Goal: Information Seeking & Learning: Find specific page/section

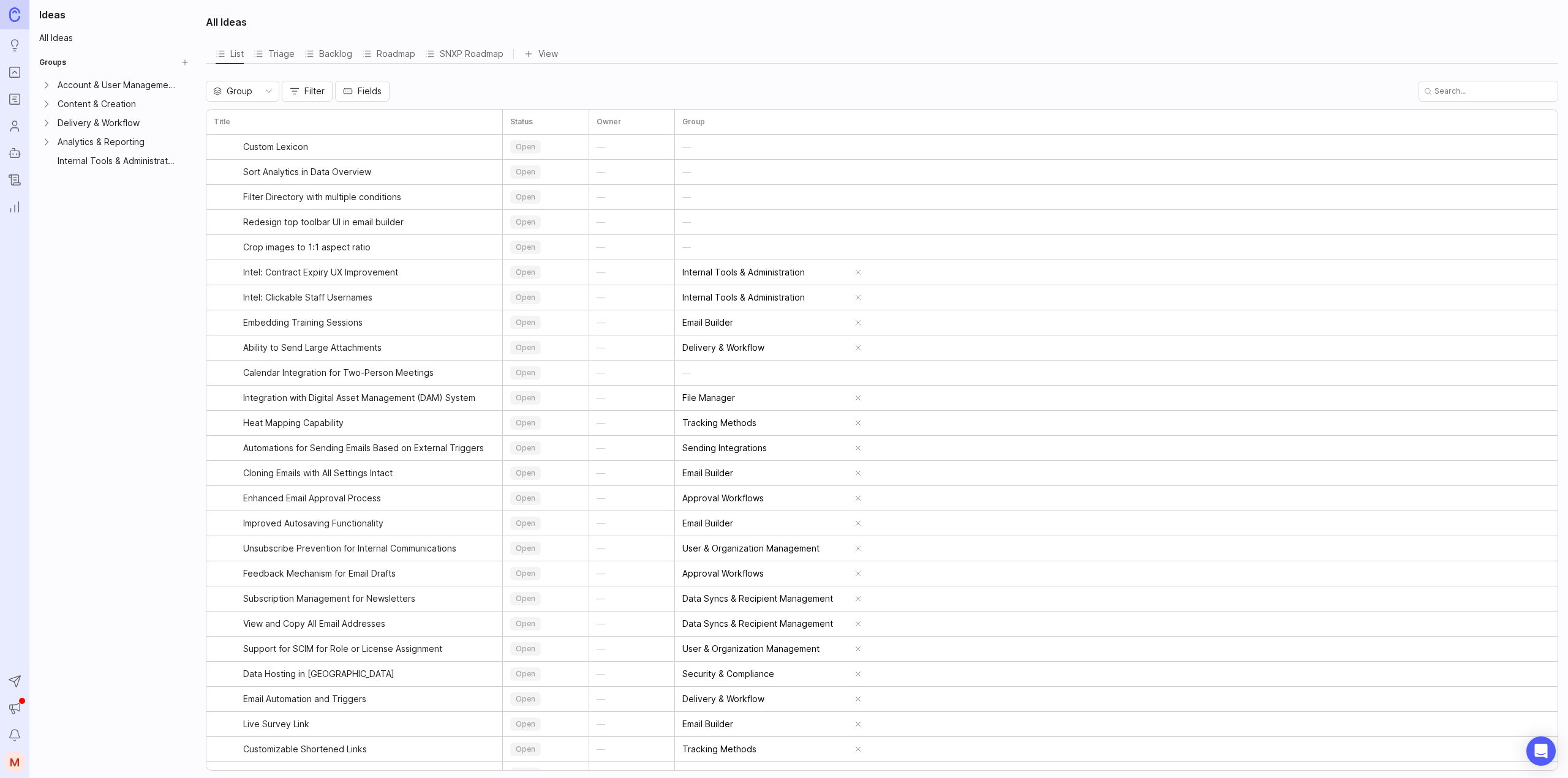
click at [15, 97] on icon "Roadmaps" at bounding box center [15, 97] width 4 height 0
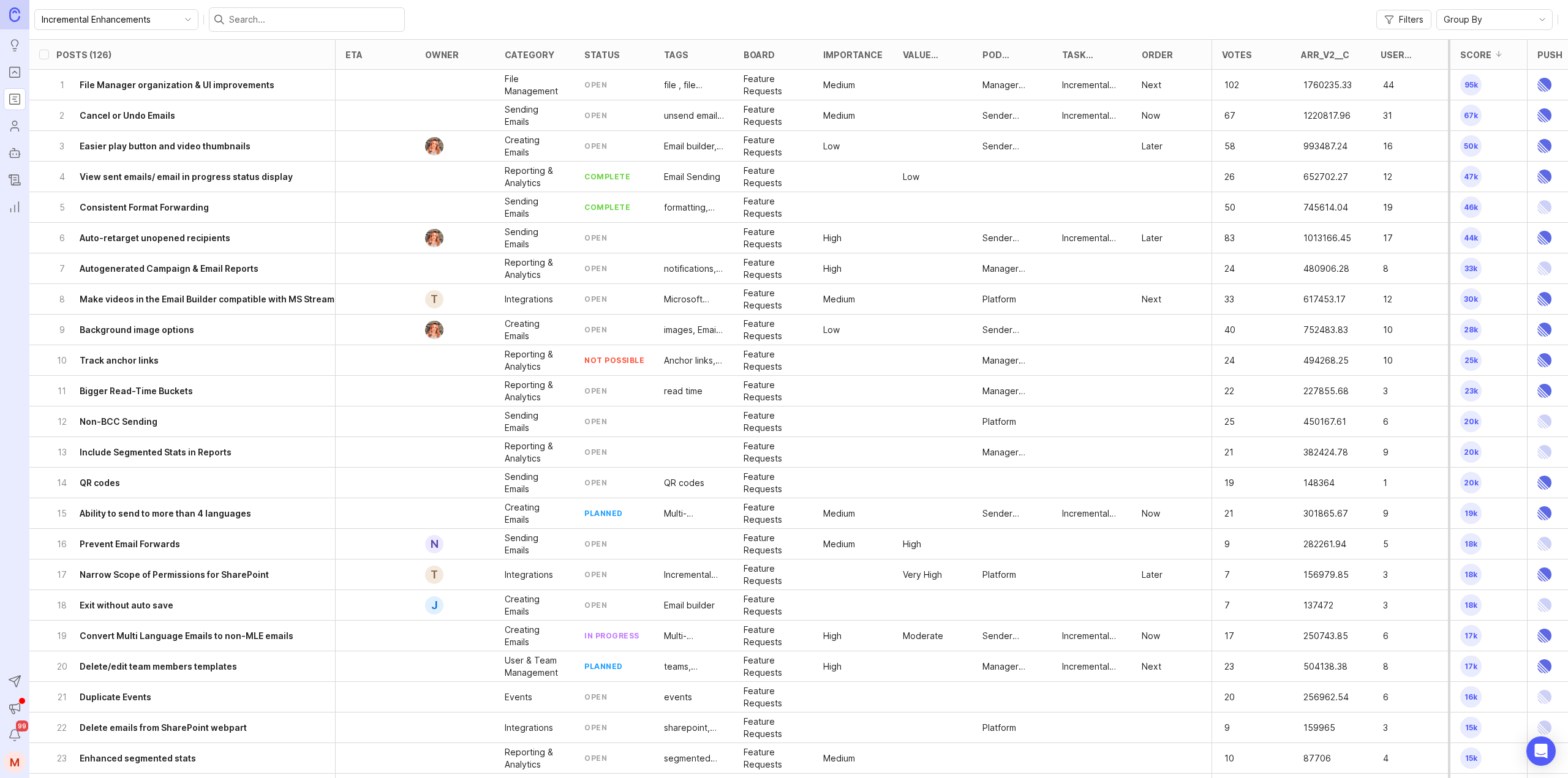
click at [8, 72] on icon "Portal" at bounding box center [15, 72] width 14 height 15
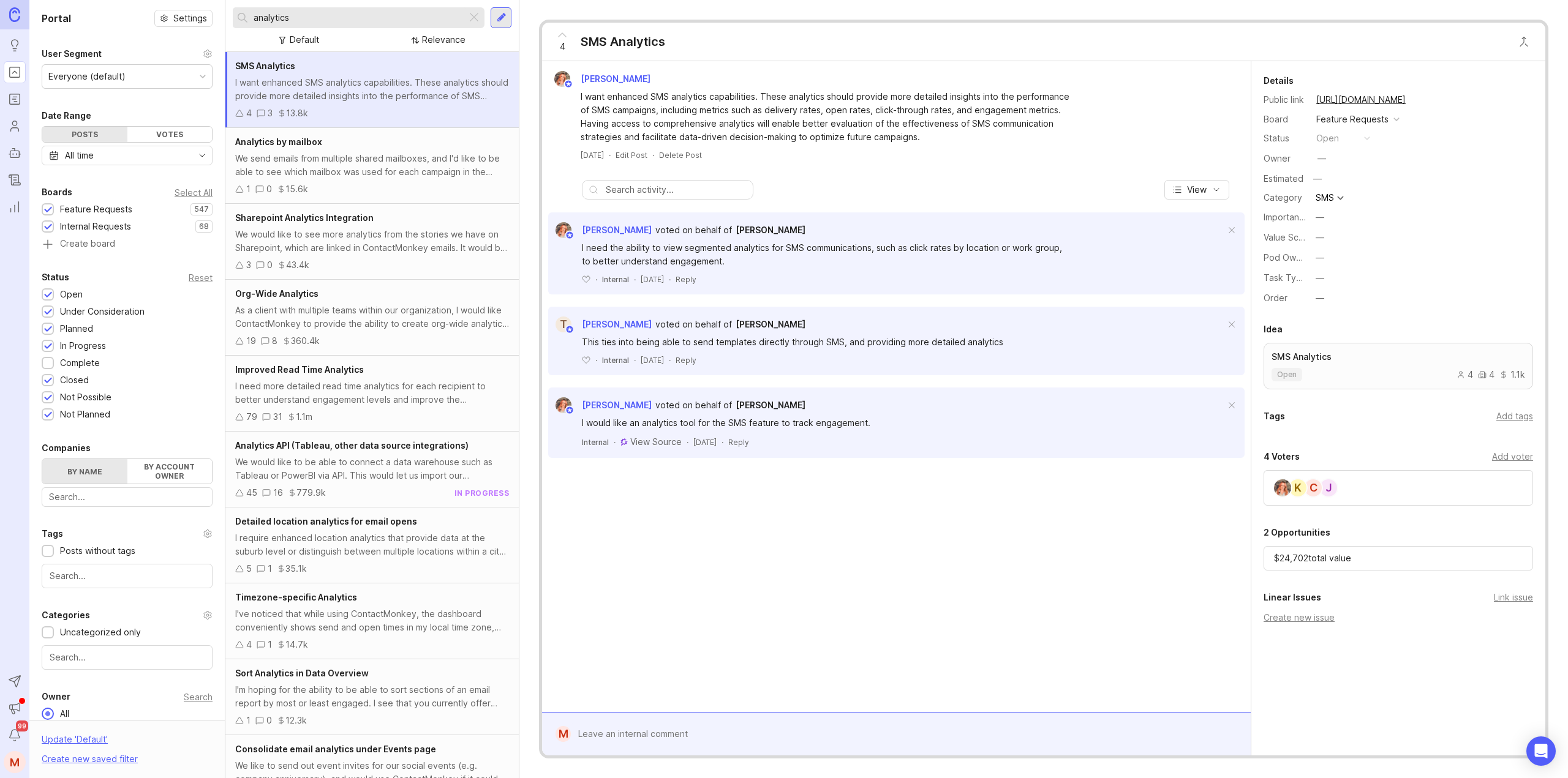
click at [306, 23] on input "analytics" at bounding box center [358, 18] width 208 height 14
drag, startPoint x: 341, startPoint y: 19, endPoint x: 198, endPoint y: 25, distance: 143.1
click at [198, 25] on div "Portal Settings User Segment Everyone (default) Date Range Posts Votes All time…" at bounding box center [798, 389] width 1539 height 778
type input "exclusion"
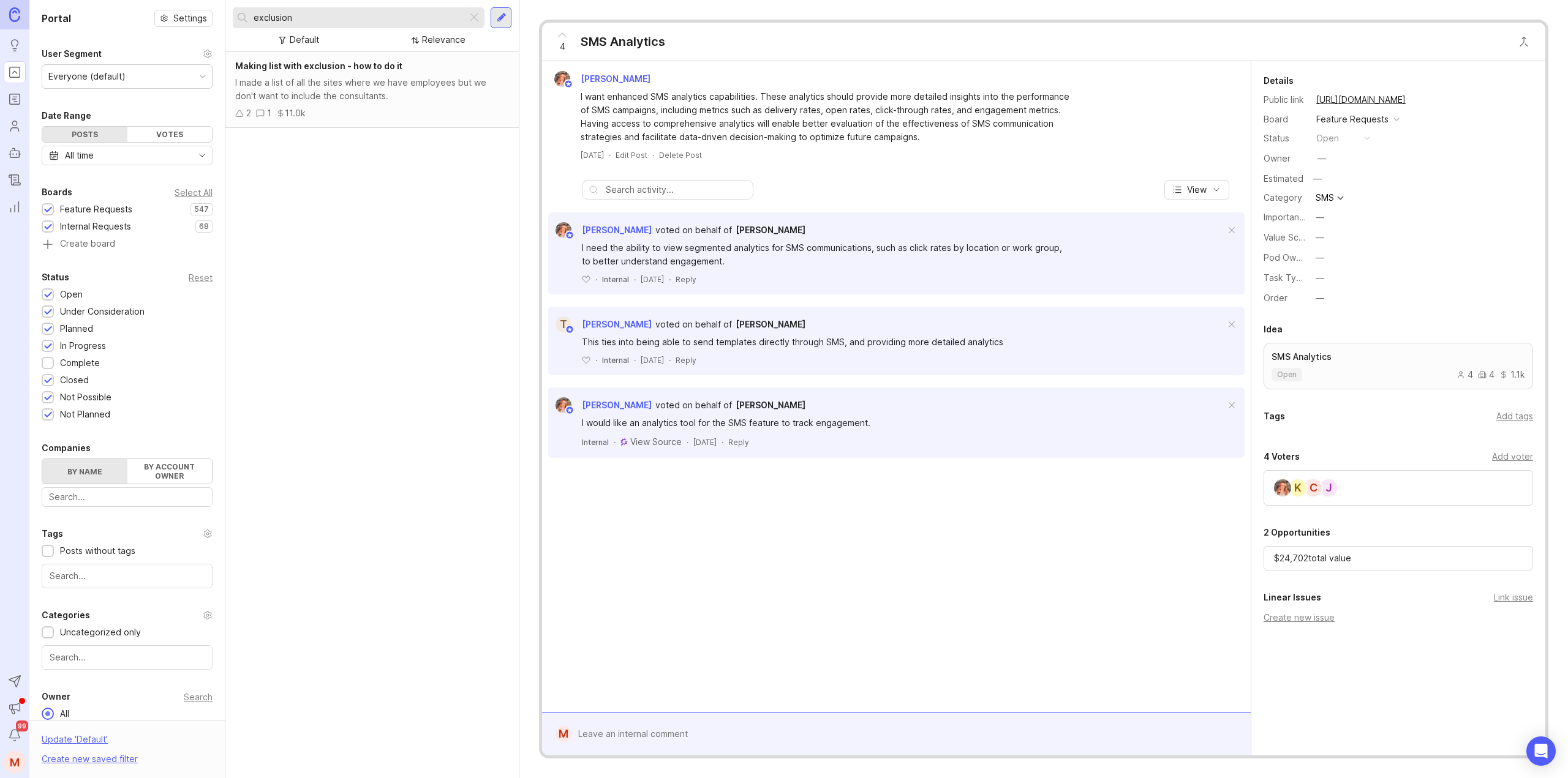
click at [332, 73] on div "Making list with exclusion - how to do it I made a list of all the sites where …" at bounding box center [372, 90] width 293 height 76
